Goal: Transaction & Acquisition: Purchase product/service

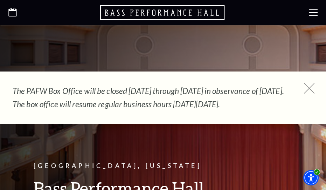
click at [308, 86] on icon at bounding box center [309, 88] width 11 height 11
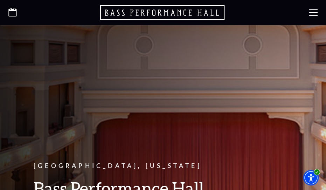
click at [315, 8] on icon at bounding box center [314, 12] width 8 height 8
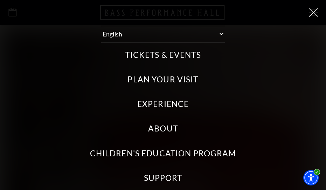
click at [145, 54] on label "Tickets & Events" at bounding box center [163, 54] width 76 height 11
click at [0, 0] on Events "Tickets & Events" at bounding box center [0, 0] width 0 height 0
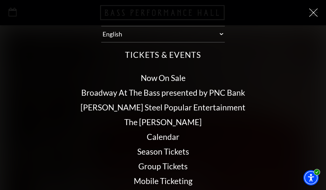
click at [153, 133] on link "Calendar" at bounding box center [163, 137] width 33 height 10
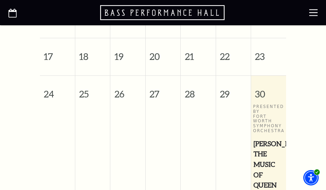
scroll to position [421, 0]
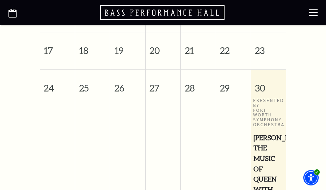
click at [266, 137] on span "Windborne's The Music of Queen with the FWSO" at bounding box center [269, 174] width 30 height 83
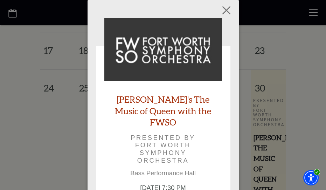
click at [150, 103] on link "Windborne's The Music of Queen with the FWSO" at bounding box center [163, 111] width 118 height 34
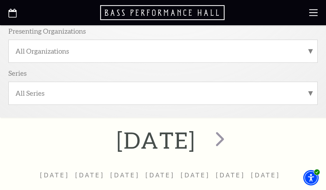
scroll to position [183, 0]
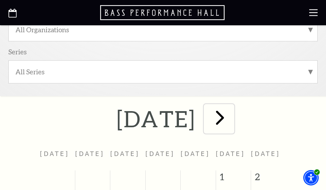
click at [232, 118] on span "next" at bounding box center [220, 117] width 24 height 24
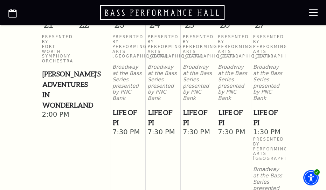
scroll to position [795, 0]
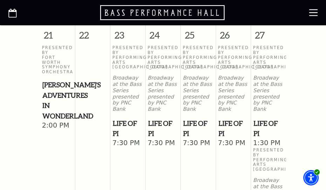
click at [257, 118] on span "Life of Pi" at bounding box center [269, 128] width 30 height 21
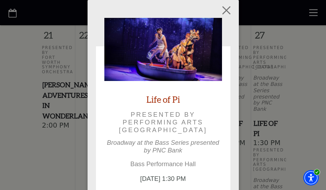
click at [168, 97] on link "Life of Pi" at bounding box center [164, 100] width 34 height 12
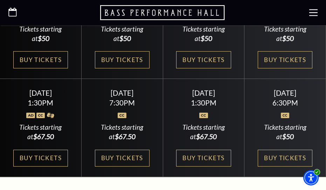
scroll to position [357, 0]
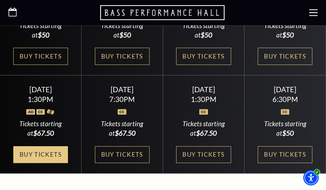
click at [32, 161] on link "Buy Tickets" at bounding box center [40, 154] width 55 height 17
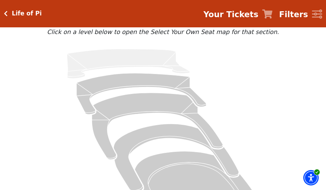
scroll to position [41, 0]
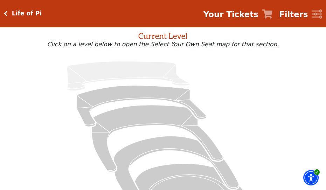
click at [6, 11] on icon "Click here to go back to filters" at bounding box center [6, 14] width 4 height 6
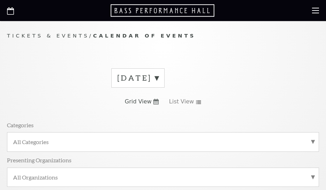
scroll to position [513, 0]
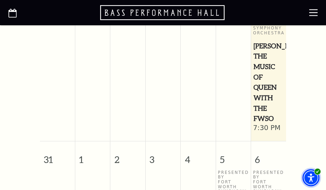
click at [324, 185] on span "Accessibility Menu" at bounding box center [311, 177] width 25 height 25
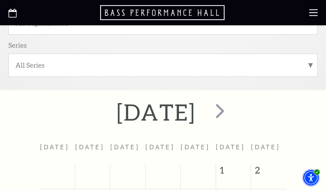
scroll to position [185, 0]
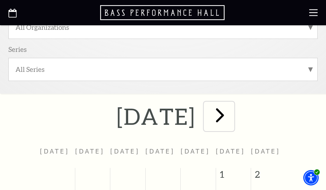
click at [232, 113] on span "next" at bounding box center [220, 115] width 24 height 24
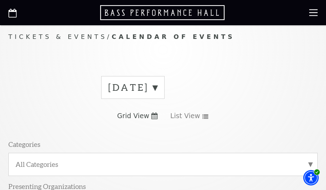
scroll to position [0, 0]
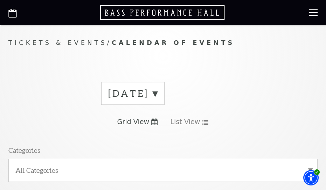
click at [158, 93] on label "[DATE]" at bounding box center [132, 93] width 49 height 13
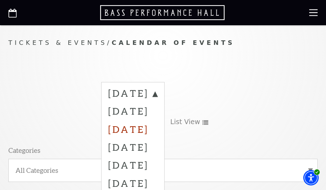
click at [132, 126] on label "[DATE]" at bounding box center [132, 129] width 49 height 18
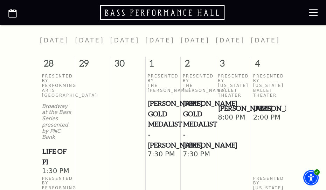
scroll to position [298, 0]
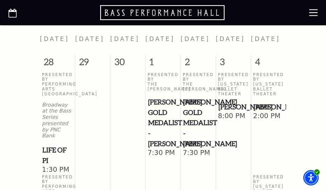
click at [161, 105] on span "Cliburn Gold Medalist - Aristo Sham" at bounding box center [163, 123] width 30 height 52
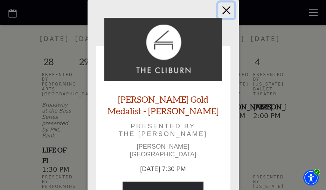
click at [225, 10] on button "Close" at bounding box center [226, 10] width 16 height 16
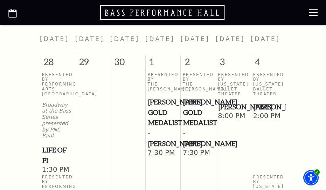
click at [263, 112] on span "[PERSON_NAME]" at bounding box center [269, 107] width 30 height 11
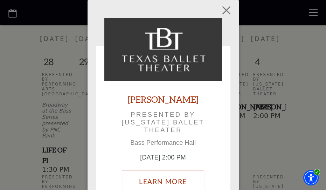
click at [156, 178] on link "Learn More" at bounding box center [163, 181] width 82 height 23
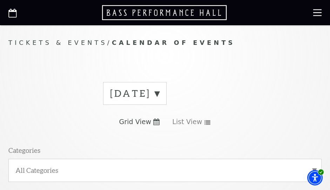
click at [160, 93] on label "August 2025" at bounding box center [134, 93] width 49 height 13
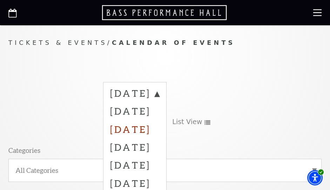
click at [136, 129] on label "October 2025" at bounding box center [134, 129] width 49 height 18
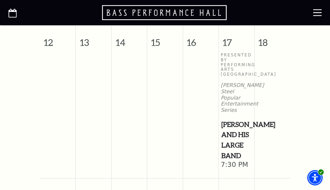
scroll to position [650, 0]
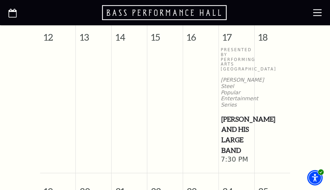
click at [231, 126] on span "[PERSON_NAME] and his Large Band" at bounding box center [236, 135] width 31 height 42
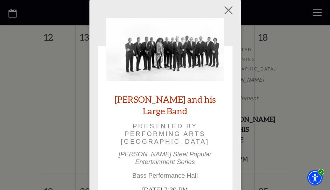
click at [160, 98] on link "[PERSON_NAME] and his Large Band" at bounding box center [165, 105] width 118 height 23
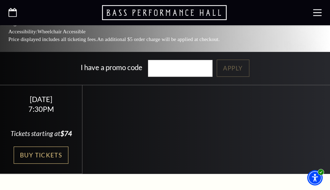
scroll to position [251, 0]
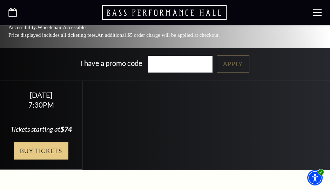
click at [36, 142] on link "Buy Tickets" at bounding box center [41, 150] width 55 height 17
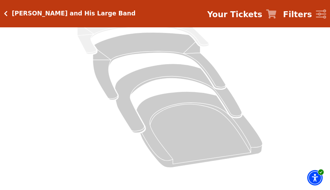
scroll to position [127, 0]
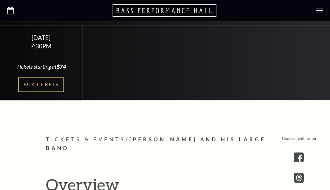
scroll to position [251, 0]
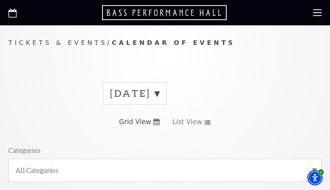
click at [160, 90] on label "[DATE]" at bounding box center [134, 93] width 49 height 13
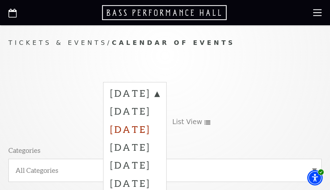
click at [134, 127] on label "[DATE]" at bounding box center [134, 129] width 49 height 18
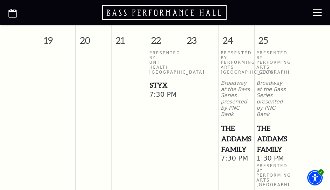
scroll to position [799, 0]
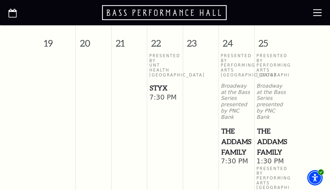
click at [267, 142] on span "The Addams Family" at bounding box center [272, 141] width 31 height 31
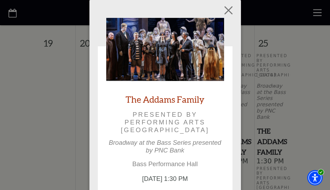
click at [170, 99] on link "The Addams Family" at bounding box center [165, 100] width 79 height 12
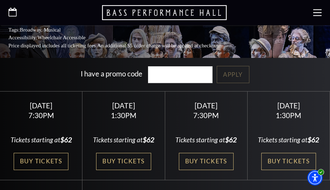
scroll to position [221, 0]
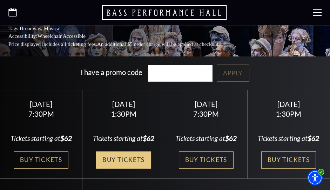
click at [133, 162] on link "Buy Tickets" at bounding box center [123, 159] width 55 height 17
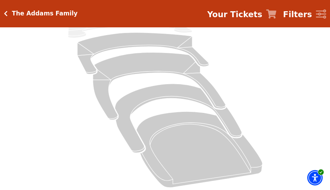
scroll to position [102, 0]
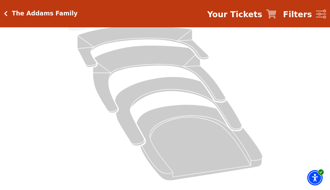
click at [4, 12] on icon "Click here to go back to filters" at bounding box center [6, 14] width 4 height 6
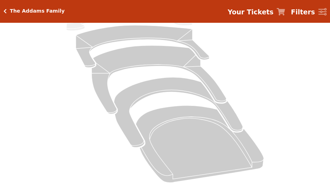
scroll to position [102, 0]
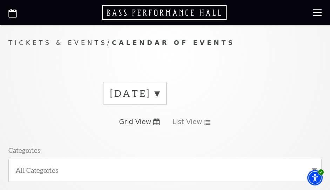
click at [160, 91] on label "August 2025" at bounding box center [134, 93] width 49 height 13
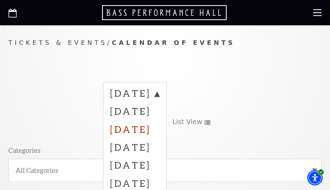
click at [130, 127] on label "October 2025" at bounding box center [134, 129] width 49 height 18
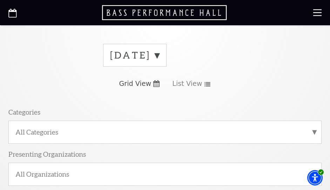
scroll to position [51, 0]
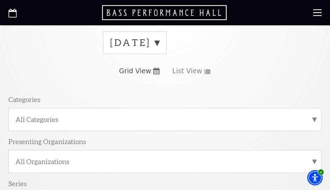
click at [160, 40] on label "[DATE]" at bounding box center [134, 42] width 49 height 13
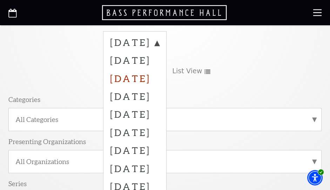
click at [141, 75] on label "[DATE]" at bounding box center [134, 78] width 49 height 18
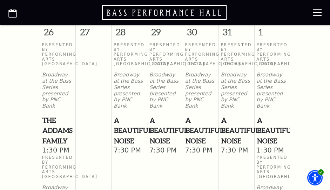
scroll to position [1075, 0]
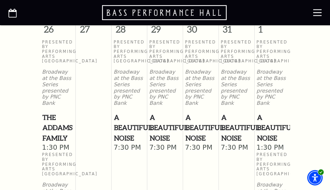
click at [266, 126] on span "A Beautiful Noise" at bounding box center [272, 127] width 31 height 31
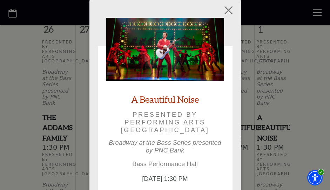
click at [157, 97] on link "A Beautiful Noise" at bounding box center [165, 100] width 68 height 12
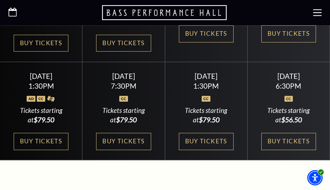
scroll to position [395, 0]
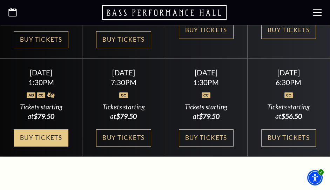
click at [47, 144] on link "Buy Tickets" at bounding box center [41, 137] width 55 height 17
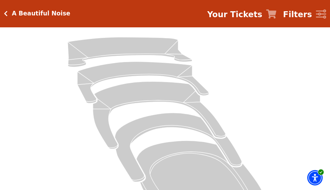
scroll to position [76, 0]
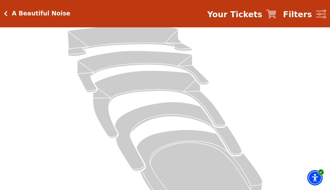
click at [6, 12] on icon "Click here to go back to filters" at bounding box center [6, 14] width 4 height 6
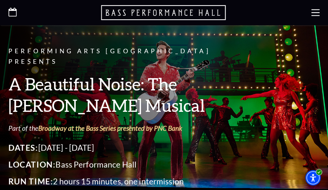
scroll to position [76, 0]
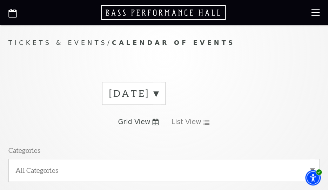
click at [158, 93] on label "August 2025" at bounding box center [133, 93] width 49 height 13
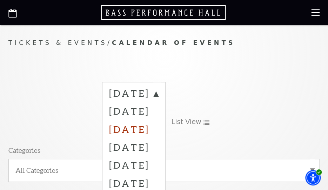
click at [130, 128] on label "October 2025" at bounding box center [133, 129] width 49 height 18
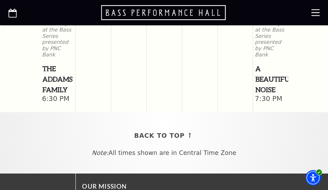
scroll to position [1237, 0]
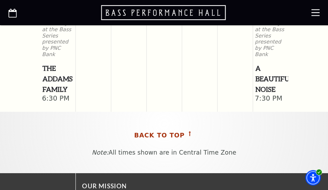
click at [165, 130] on span "Back To Top" at bounding box center [159, 135] width 50 height 11
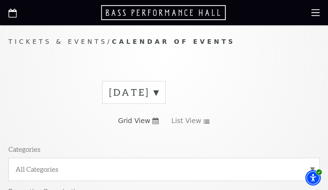
scroll to position [0, 0]
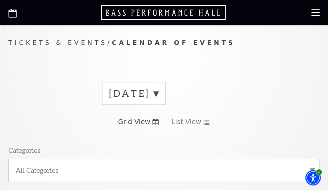
click at [158, 94] on label "October 2025" at bounding box center [133, 93] width 49 height 13
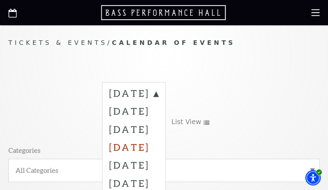
click at [147, 143] on label "November 2025" at bounding box center [133, 147] width 49 height 18
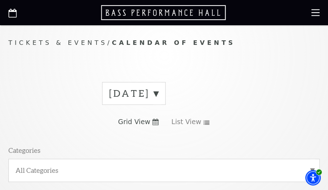
click at [158, 92] on label "October 2025" at bounding box center [133, 93] width 49 height 13
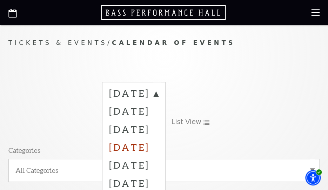
click at [141, 144] on label "November 2025" at bounding box center [133, 147] width 49 height 18
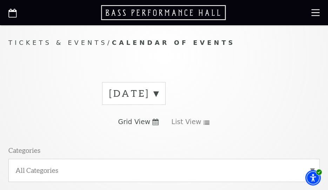
click at [158, 94] on label "November 2025" at bounding box center [133, 93] width 49 height 13
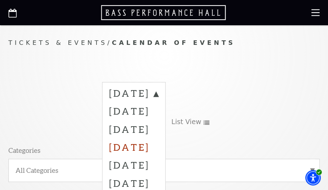
click at [144, 145] on label "November 2025" at bounding box center [133, 147] width 49 height 18
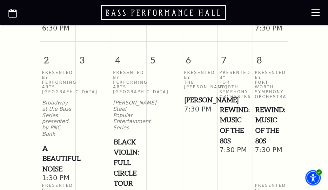
scroll to position [565, 0]
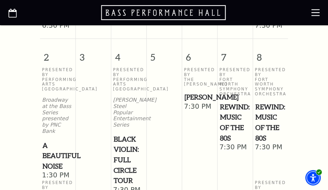
click at [122, 134] on span "Black Violin: Full Circle Tour" at bounding box center [128, 160] width 30 height 52
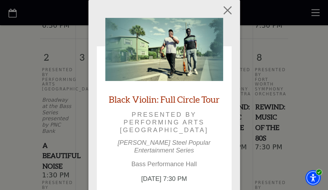
click at [148, 99] on link "Black Violin: Full Circle Tour" at bounding box center [164, 100] width 111 height 12
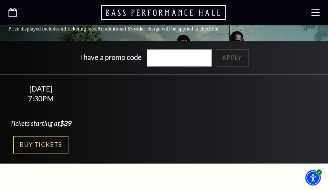
scroll to position [242, 0]
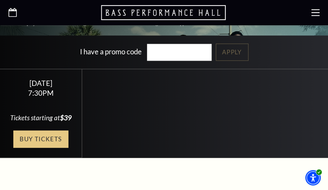
click at [41, 148] on link "Buy Tickets" at bounding box center [40, 138] width 55 height 17
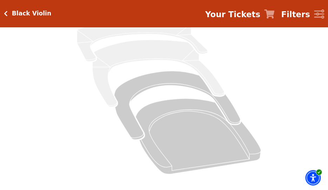
scroll to position [115, 0]
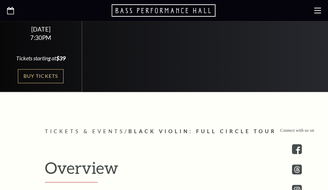
scroll to position [242, 0]
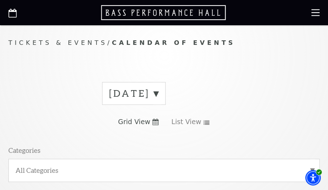
click at [158, 92] on label "[DATE]" at bounding box center [133, 93] width 49 height 13
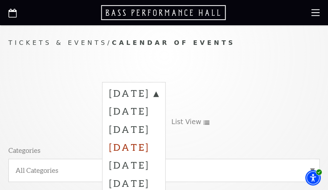
click at [144, 144] on label "[DATE]" at bounding box center [133, 147] width 49 height 18
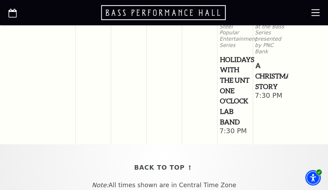
scroll to position [1585, 0]
